Goal: Task Accomplishment & Management: Use online tool/utility

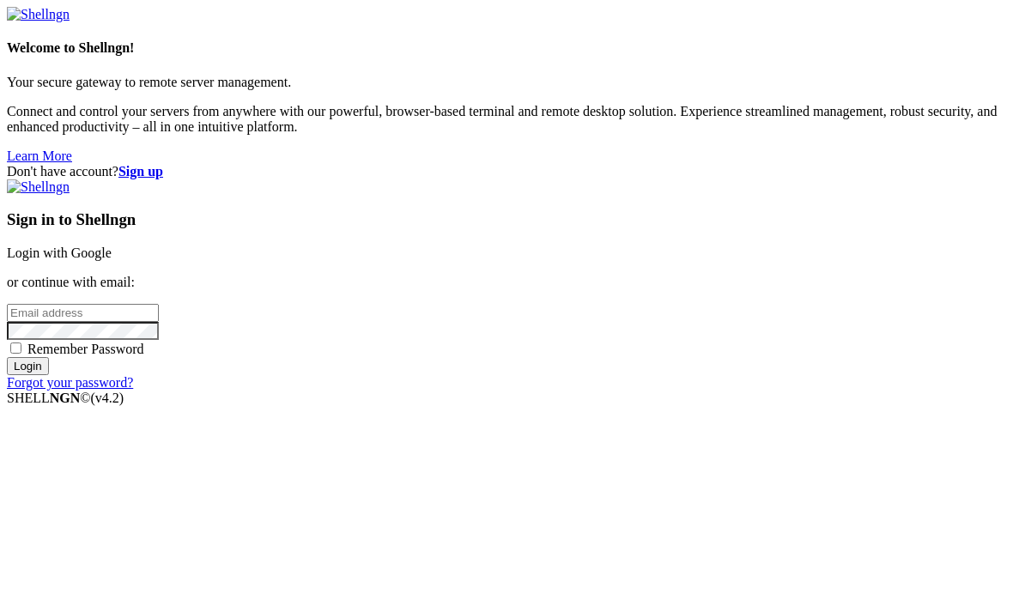
click at [112, 246] on link "Login with Google" at bounding box center [59, 253] width 105 height 15
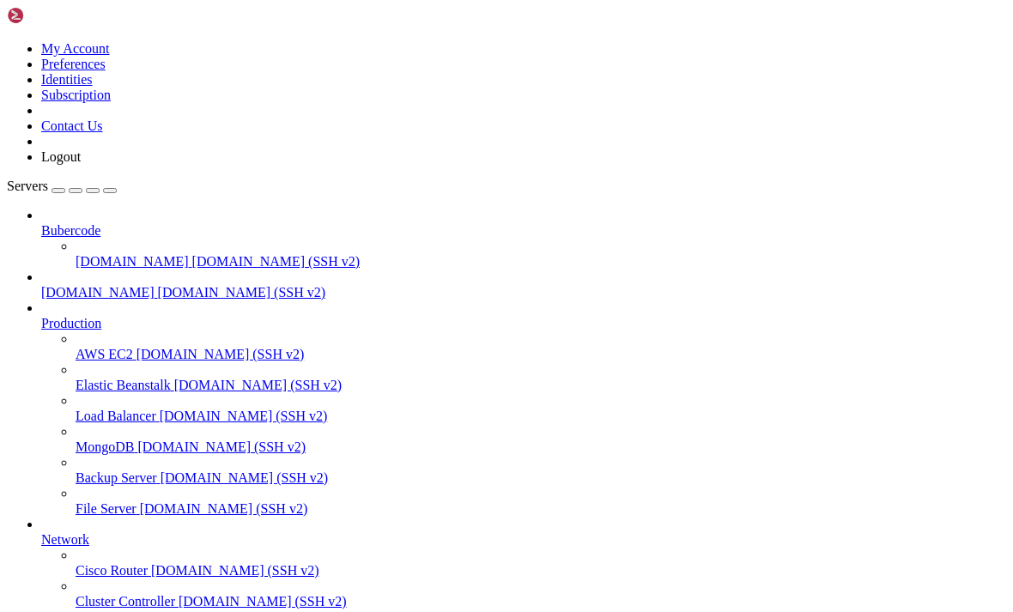
click at [110, 191] on div "button" at bounding box center [110, 191] width 0 height 0
drag, startPoint x: 0, startPoint y: 61, endPoint x: 13, endPoint y: 59, distance: 13.0
click at [110, 191] on icon "button" at bounding box center [110, 191] width 0 height 0
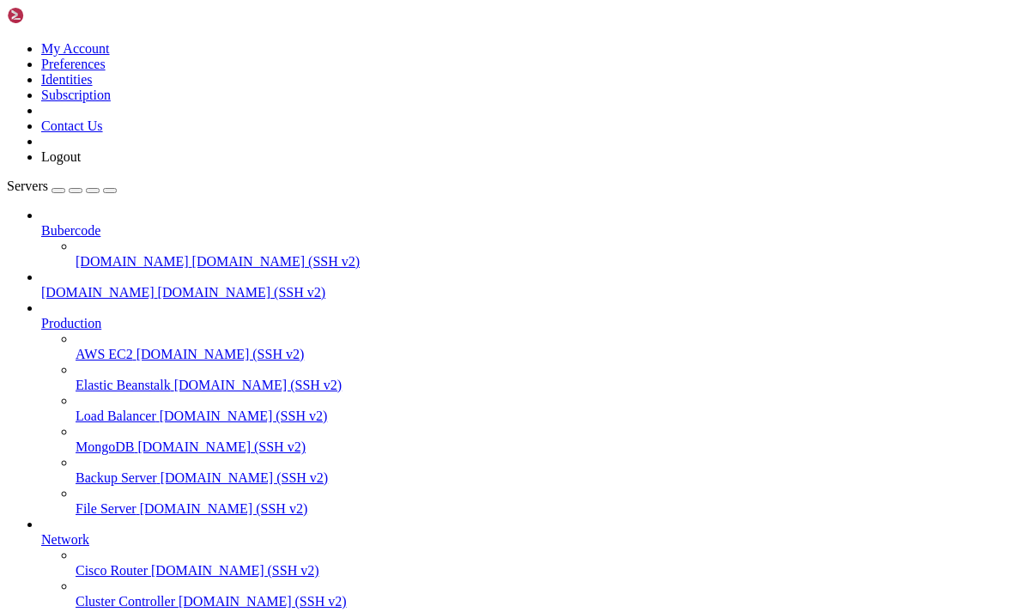
type input "/home/[DOMAIN_NAME][URL]"
drag, startPoint x: 506, startPoint y: 239, endPoint x: 4, endPoint y: 76, distance: 526.9
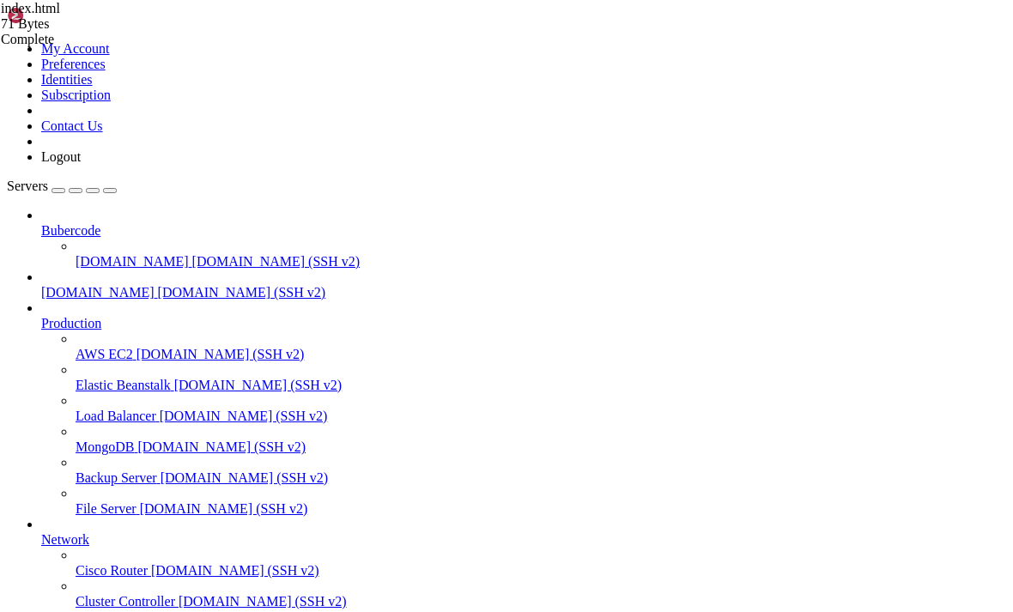
type textarea "<head> <meta http-equiv="refresh" content="0; url=/home.php">"
drag, startPoint x: 995, startPoint y: 53, endPoint x: 931, endPoint y: 62, distance: 64.1
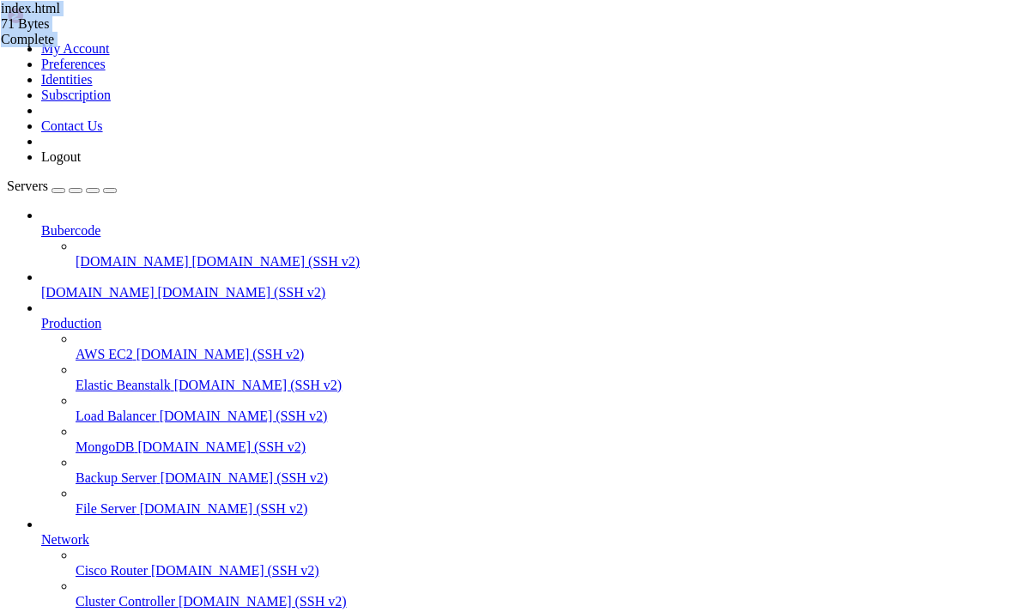
type input "/home/bubercode.co.uk/dev/cf"
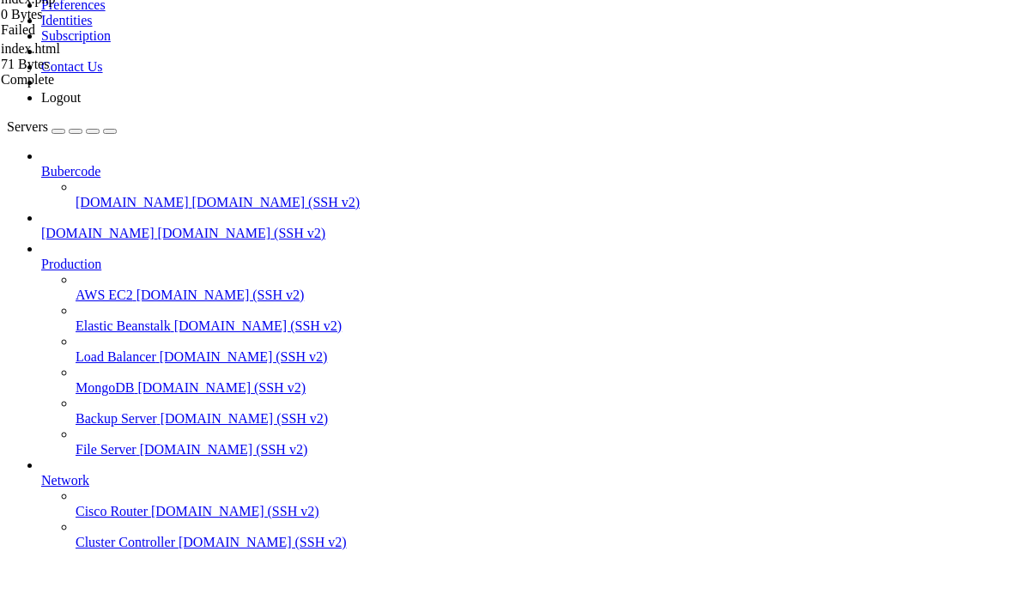
scroll to position [12, 0]
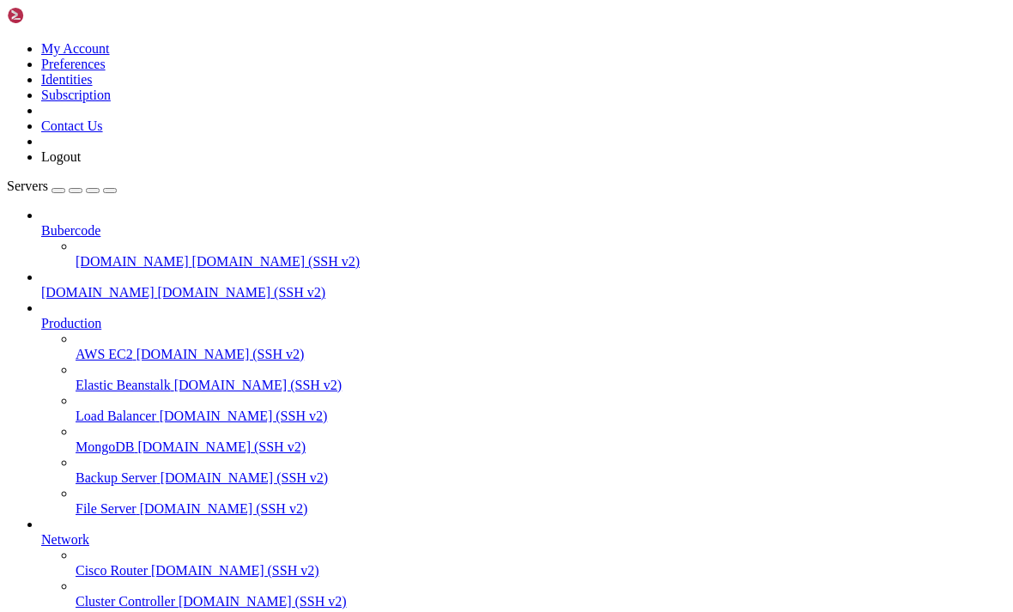
click at [192, 254] on span "[DOMAIN_NAME] (SSH v2)" at bounding box center [276, 261] width 168 height 15
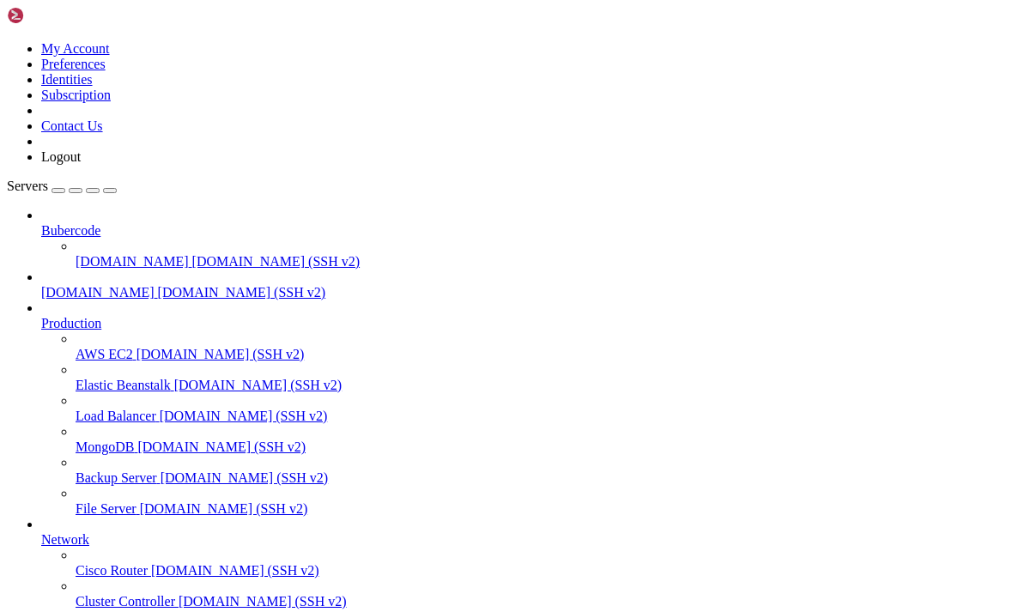
type input "/home/[DOMAIN_NAME][URL]"
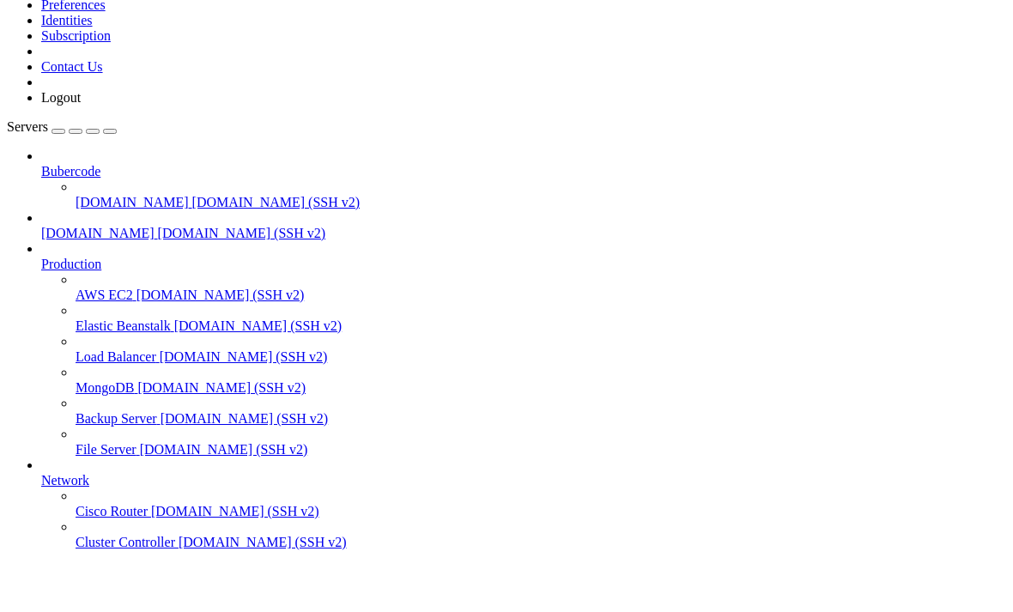
scroll to position [1724, 0]
type textarea "<a href="/n8n/">n8n dashboard</a>"
type textarea "<a href="/cf/">Access</a>"
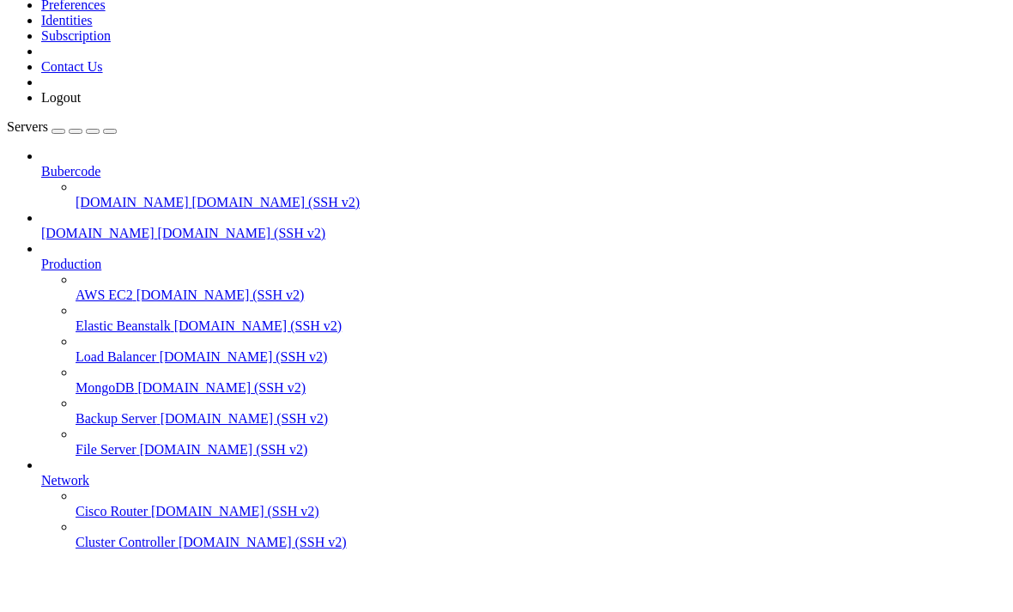
scroll to position [1547, 0]
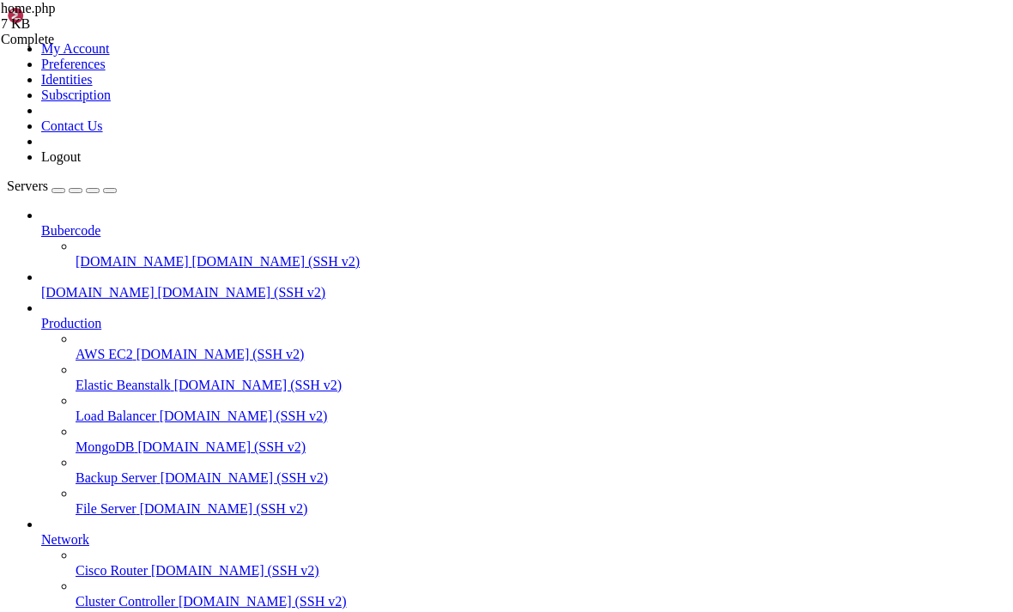
type input "/home/[DOMAIN_NAME][URL]"
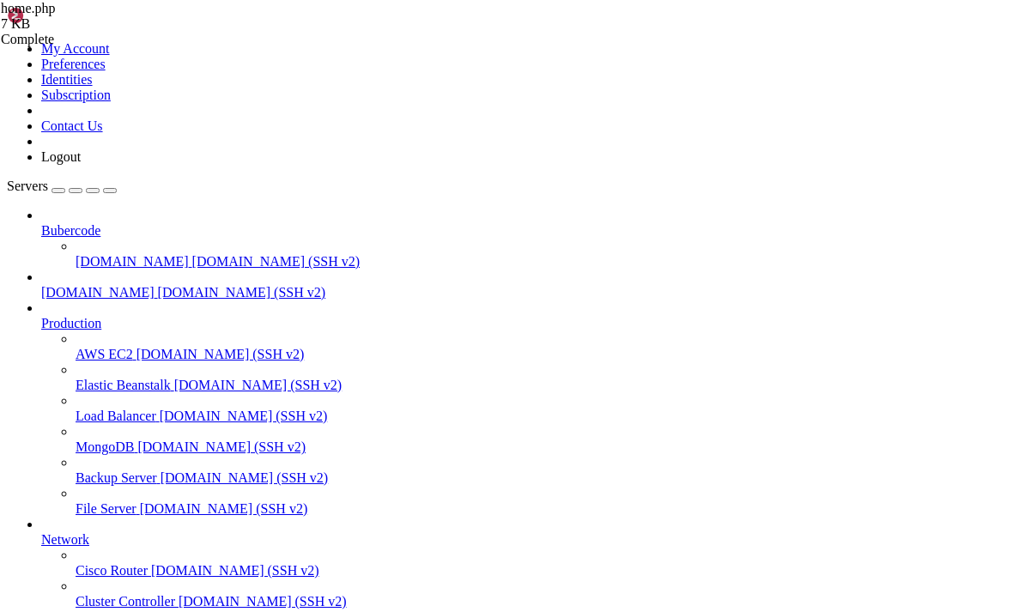
type textarea "<a href="[URL][DOMAIN_NAME]">SSH into Pi4</a>"
type textarea "<br>"
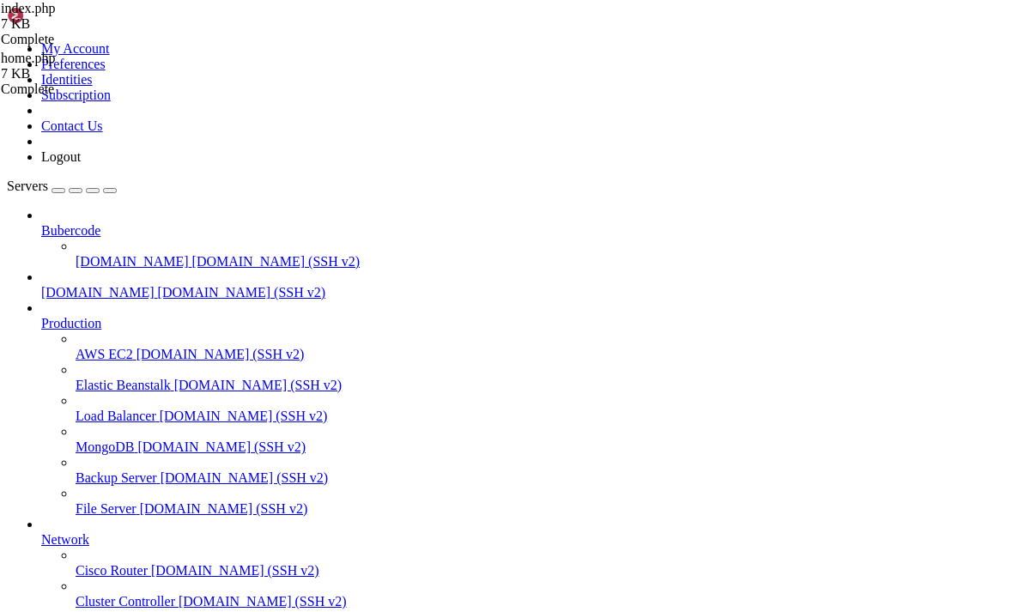
scroll to position [1989, 0]
drag, startPoint x: 657, startPoint y: 400, endPoint x: 578, endPoint y: 397, distance: 79.1
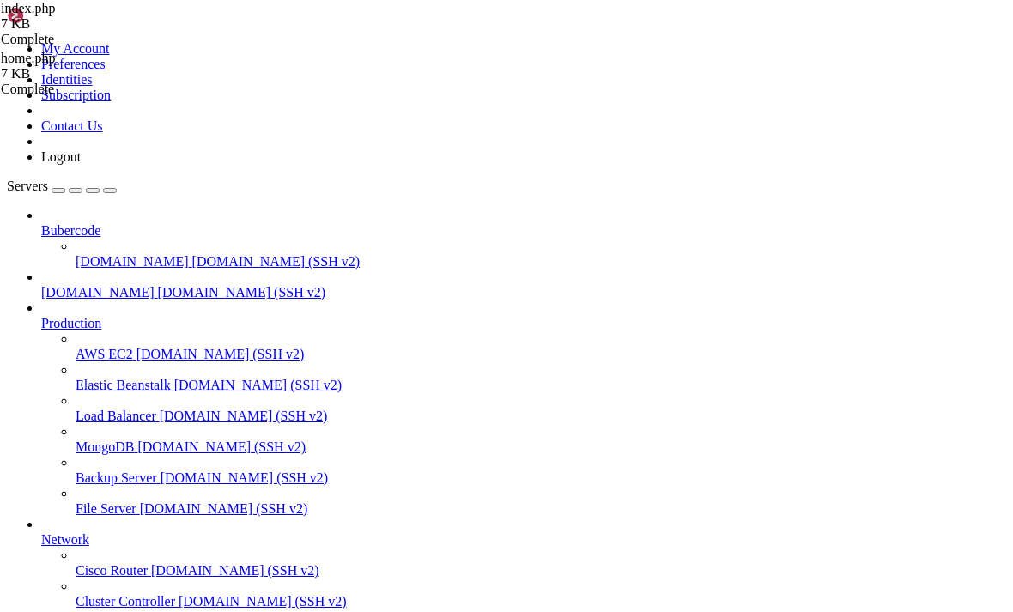
scroll to position [0, 42]
drag, startPoint x: 560, startPoint y: 403, endPoint x: 376, endPoint y: 401, distance: 183.7
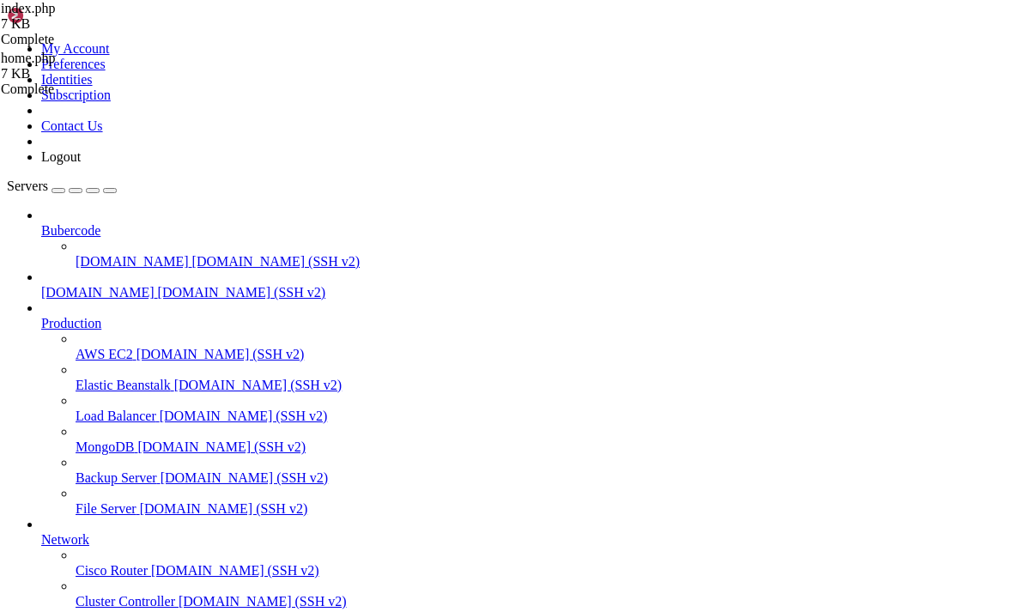
type textarea "<a href="/cf/">Cloudflare Access App Launcher</a>"
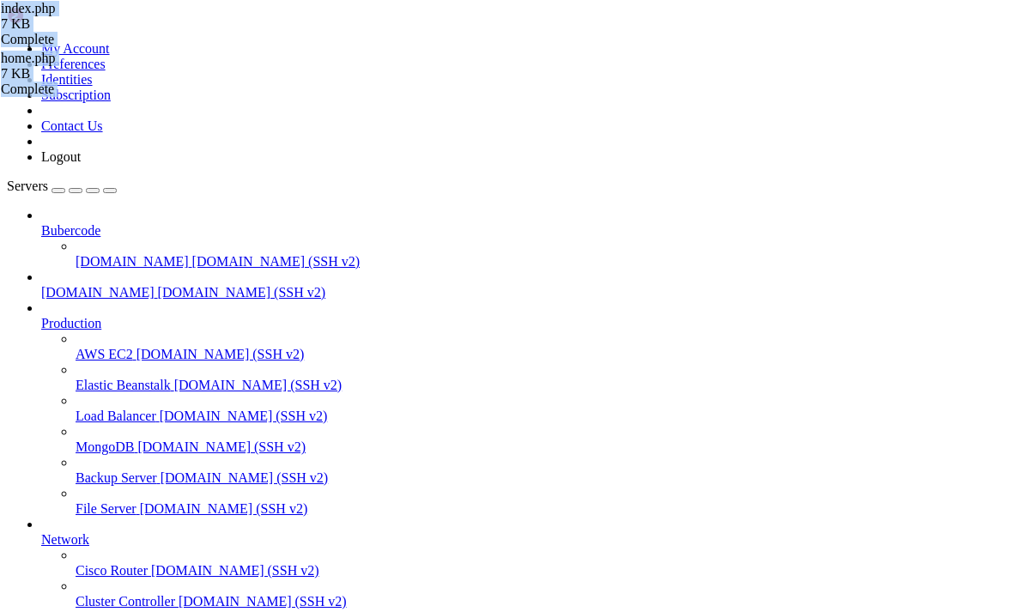
type input "/home/[DOMAIN_NAME][URL]"
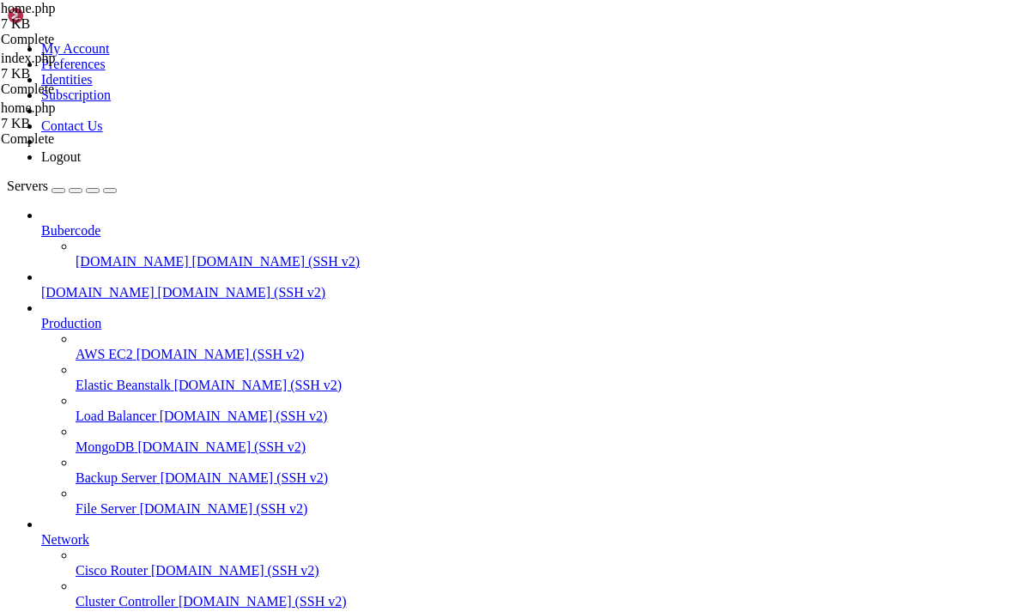
drag, startPoint x: 492, startPoint y: 329, endPoint x: 181, endPoint y: 328, distance: 310.8
type textarea "<a href="/cf/">Access</a>"
type textarea "<a href="/n8n/">Dashboard</a>"
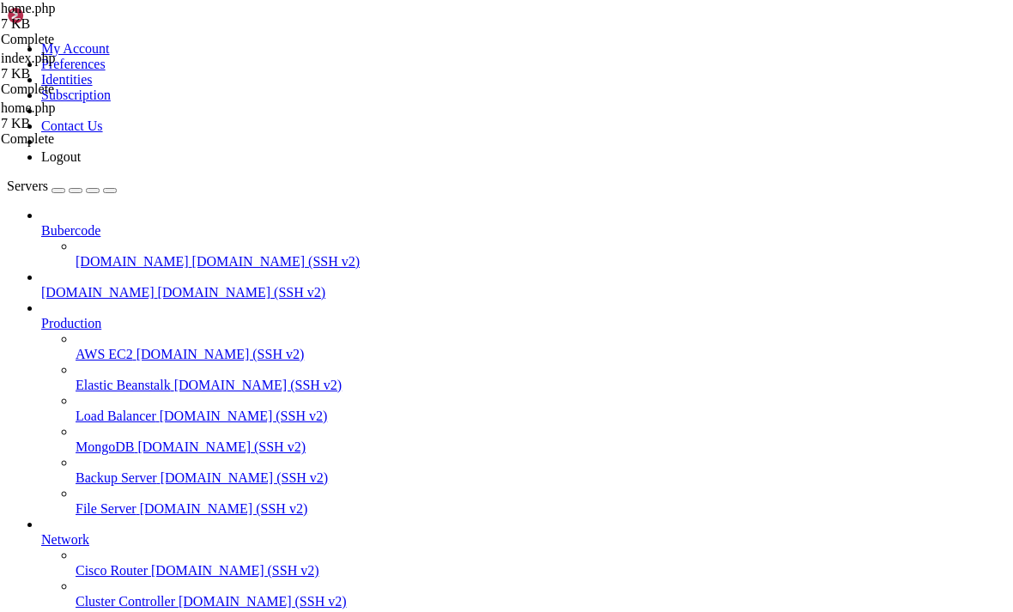
type input "/home/[DOMAIN_NAME][URL]"
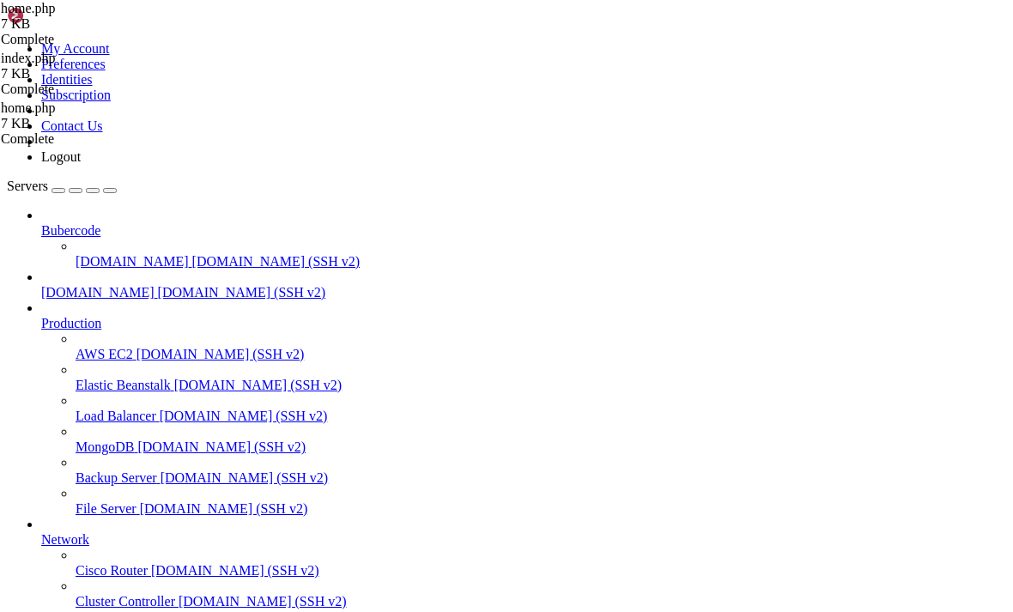
drag, startPoint x: 505, startPoint y: 16, endPoint x: 585, endPoint y: 6, distance: 81.3
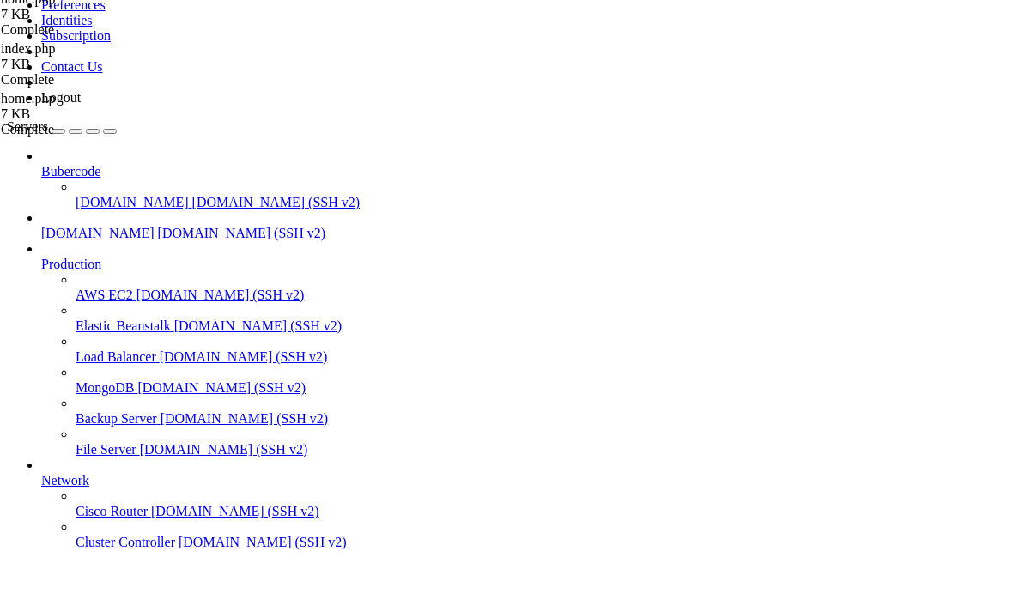
scroll to position [856, 0]
type textarea "</form>"
type textarea "<input type="password" name="password" id="password" required>"
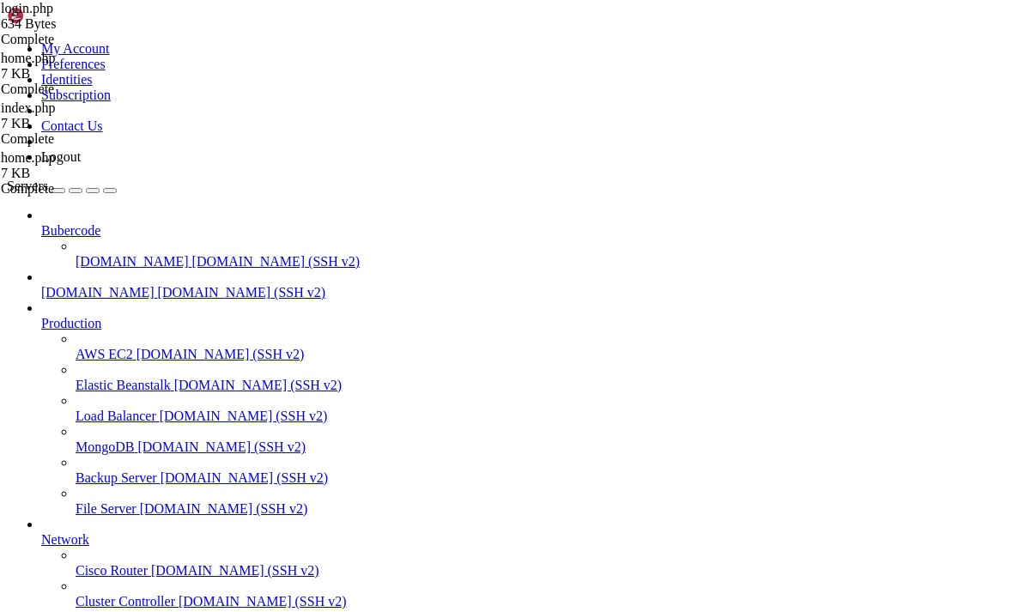
paste textarea "<label>Password: <input type="password" name="password" required></label><br><b…"
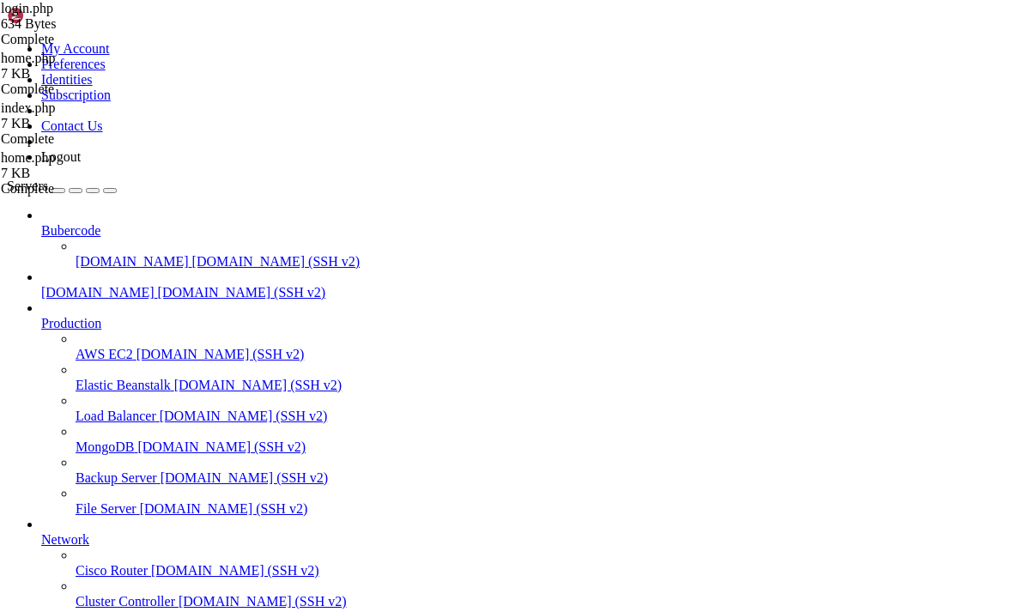
type textarea "<label for="password">Password:</label>"
type textarea "<!--<!DOCTYPE html>-->"
